Goal: Find specific page/section: Find specific page/section

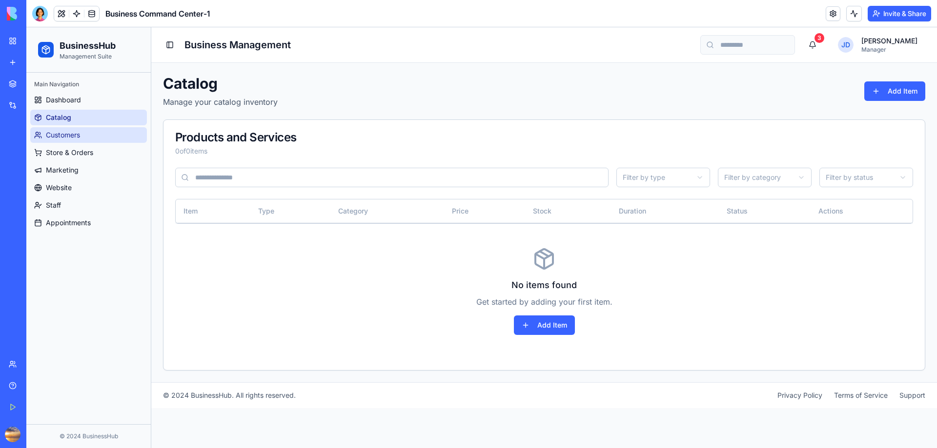
click at [59, 132] on span "Customers" at bounding box center [63, 135] width 34 height 10
